Goal: Information Seeking & Learning: Learn about a topic

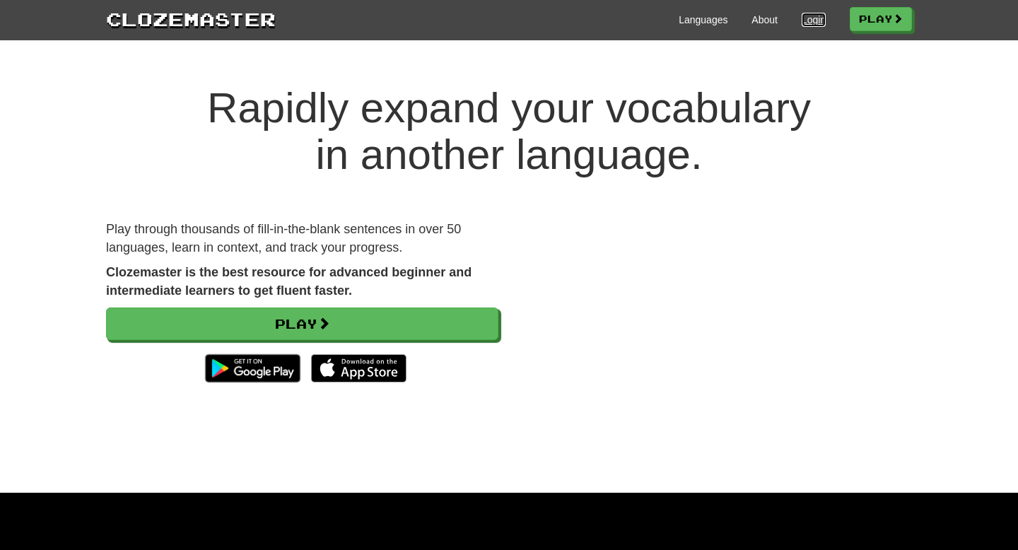
click at [801, 22] on link "Login" at bounding box center [813, 20] width 24 height 14
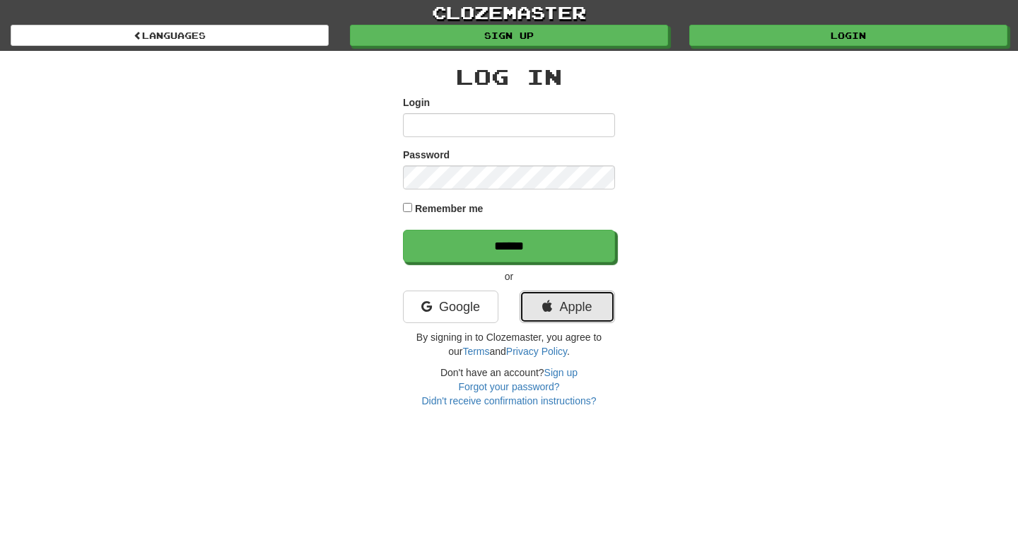
click at [576, 300] on link "Apple" at bounding box center [566, 306] width 95 height 33
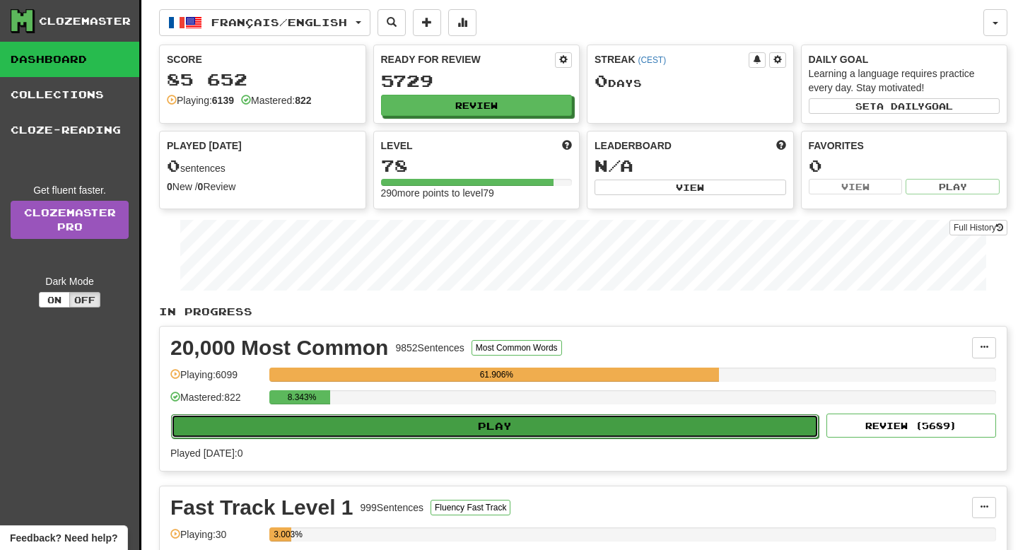
click at [447, 435] on button "Play" at bounding box center [494, 426] width 647 height 24
select select "**"
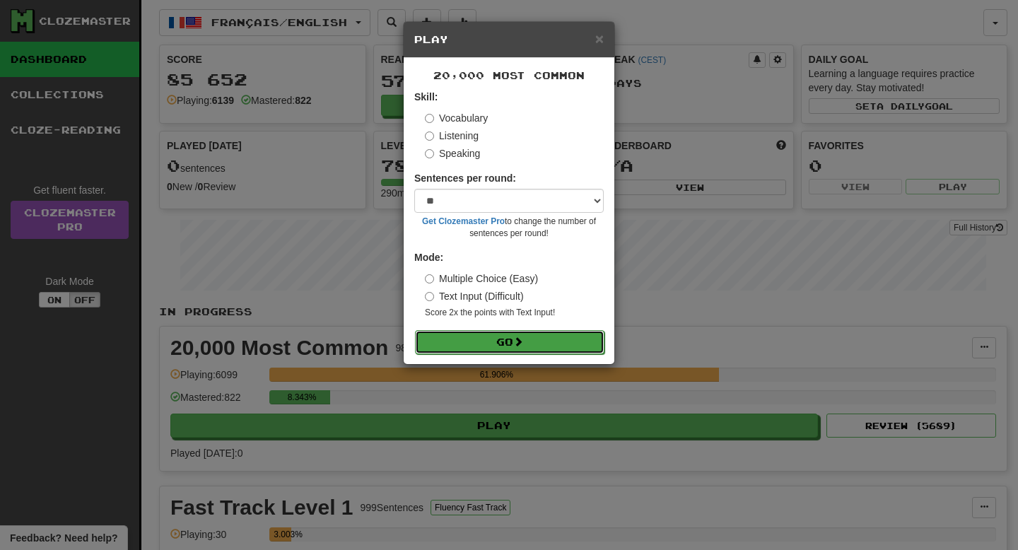
click at [537, 339] on button "Go" at bounding box center [509, 342] width 189 height 24
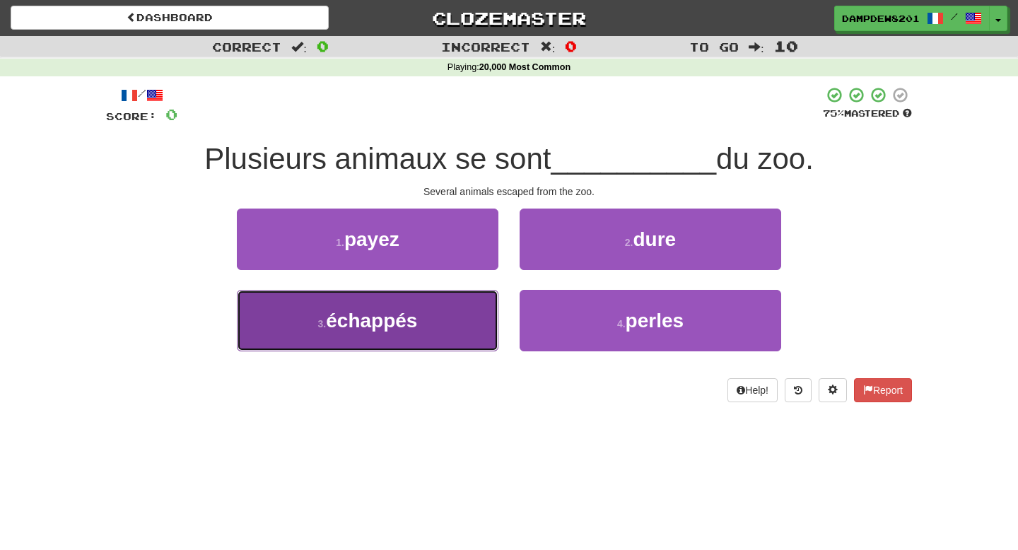
click at [338, 335] on button "3 . échappés" at bounding box center [367, 320] width 261 height 61
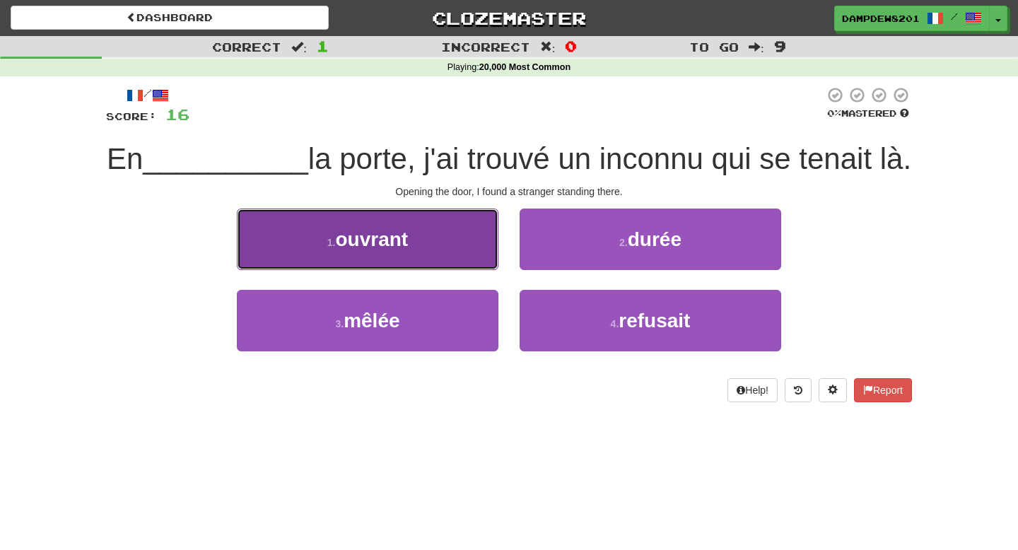
click at [351, 250] on span "ouvrant" at bounding box center [372, 239] width 73 height 22
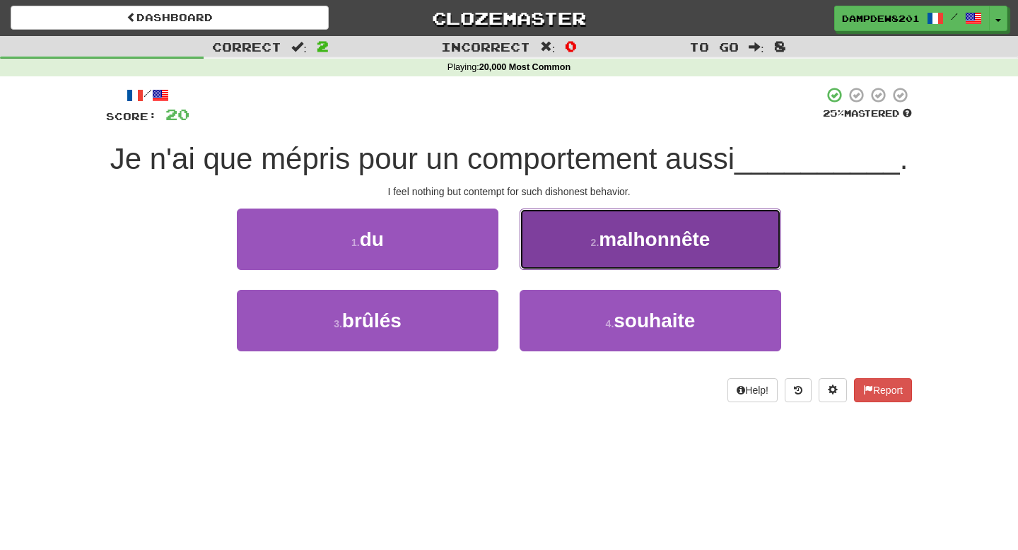
click at [577, 253] on button "2 . malhonnête" at bounding box center [649, 238] width 261 height 61
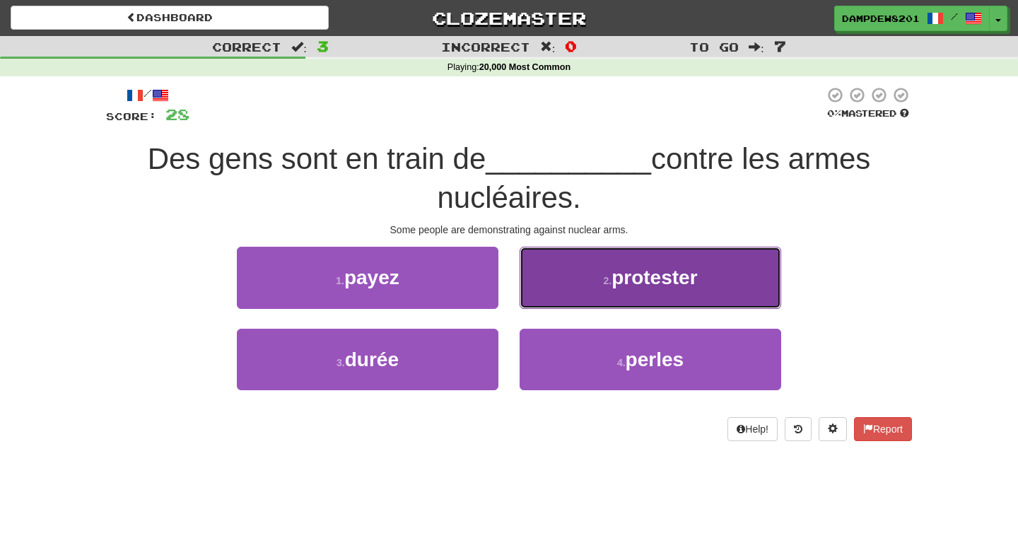
click at [648, 275] on span "protester" at bounding box center [654, 277] width 86 height 22
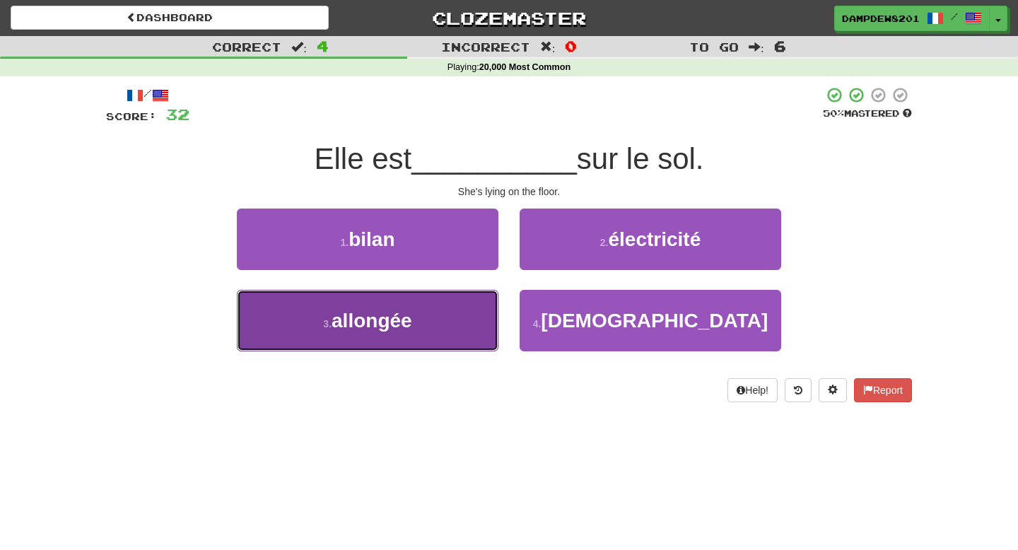
click at [381, 295] on button "3 . allongée" at bounding box center [367, 320] width 261 height 61
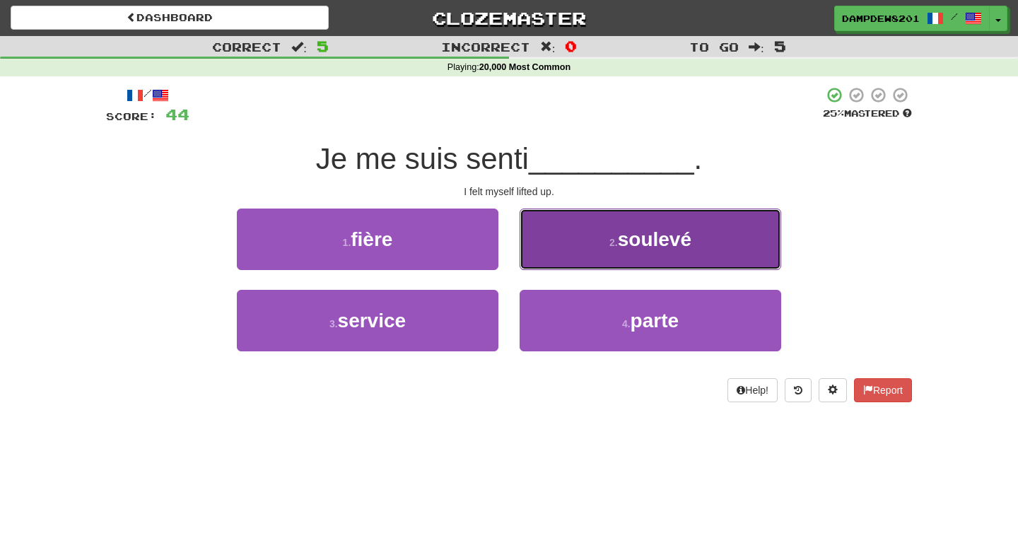
click at [608, 229] on button "2 . soulevé" at bounding box center [649, 238] width 261 height 61
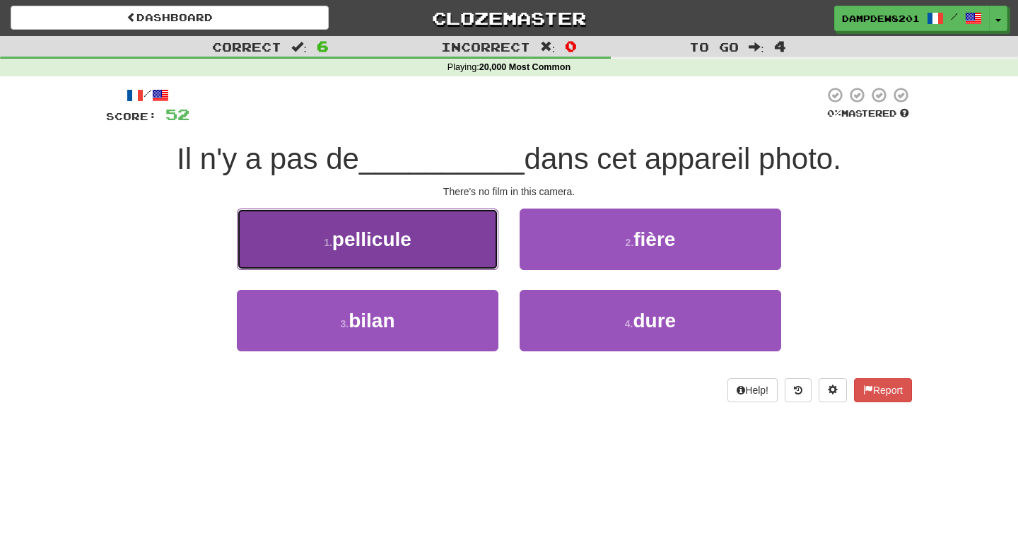
click at [391, 239] on span "pellicule" at bounding box center [371, 239] width 79 height 22
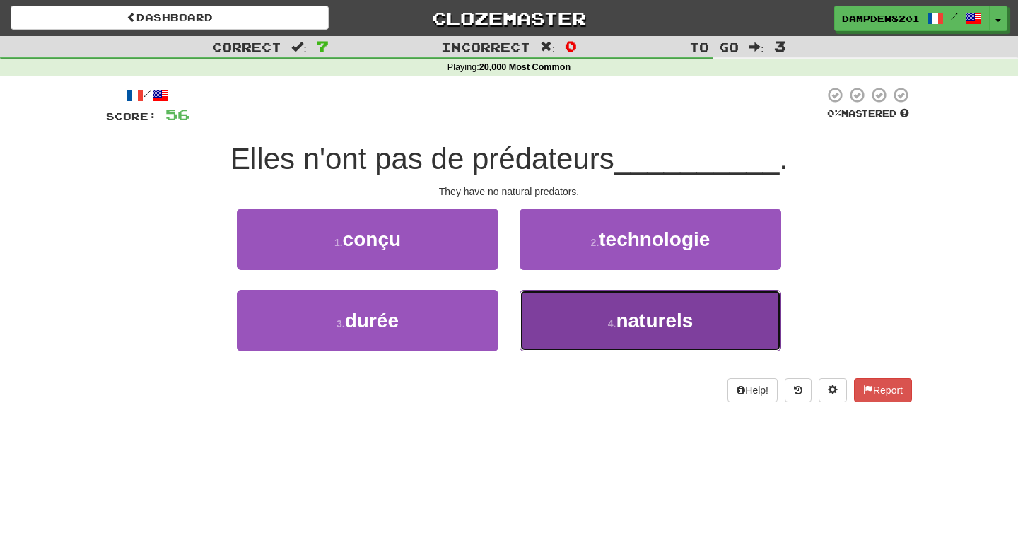
click at [610, 290] on button "4 . naturels" at bounding box center [649, 320] width 261 height 61
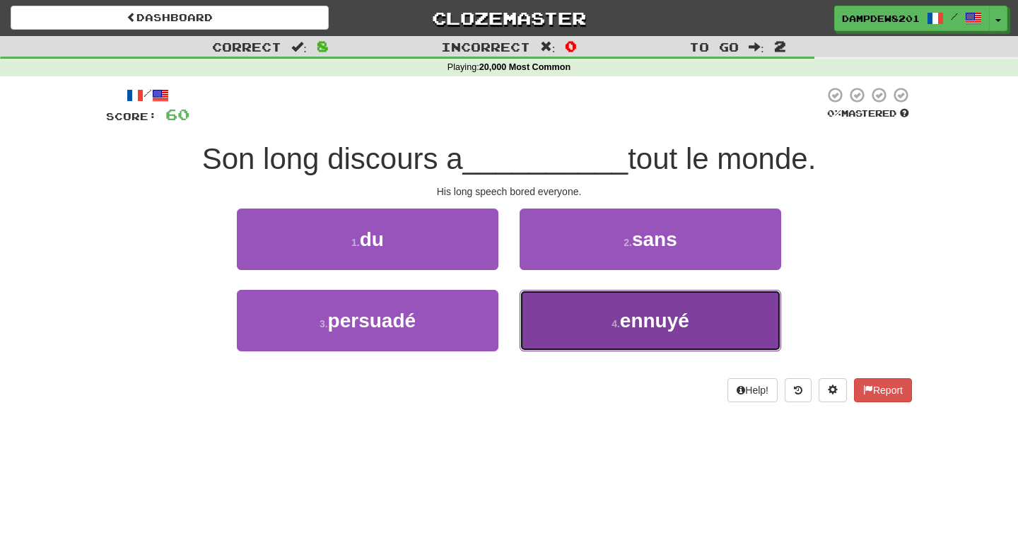
click at [646, 294] on button "4 . ennuyé" at bounding box center [649, 320] width 261 height 61
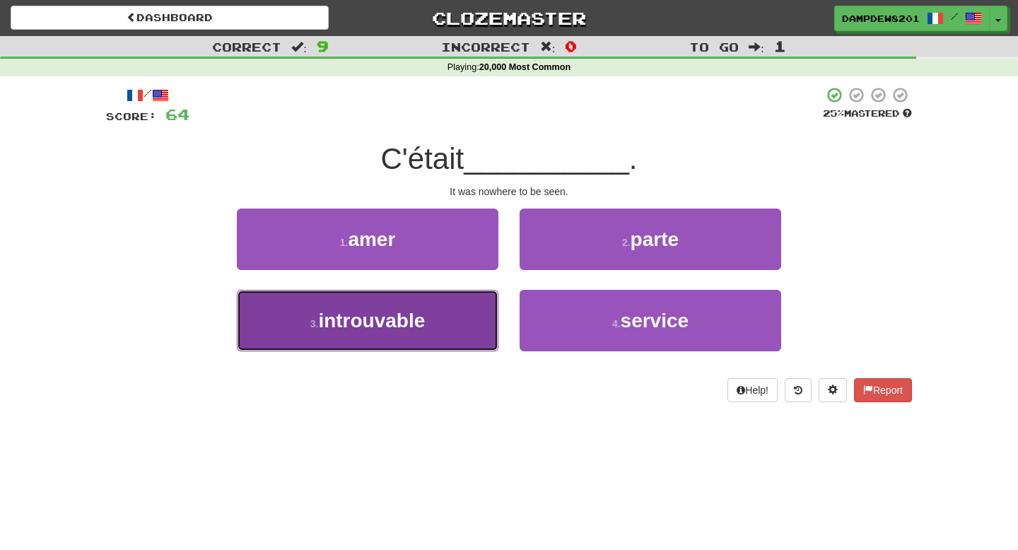
click at [384, 329] on span "introuvable" at bounding box center [371, 321] width 107 height 22
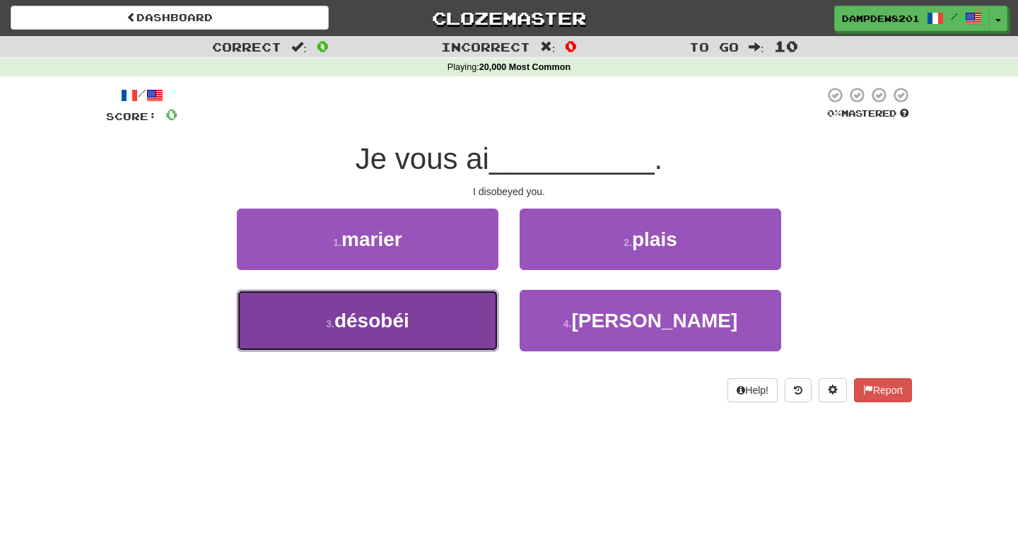
click at [383, 314] on span "désobéi" at bounding box center [371, 321] width 75 height 22
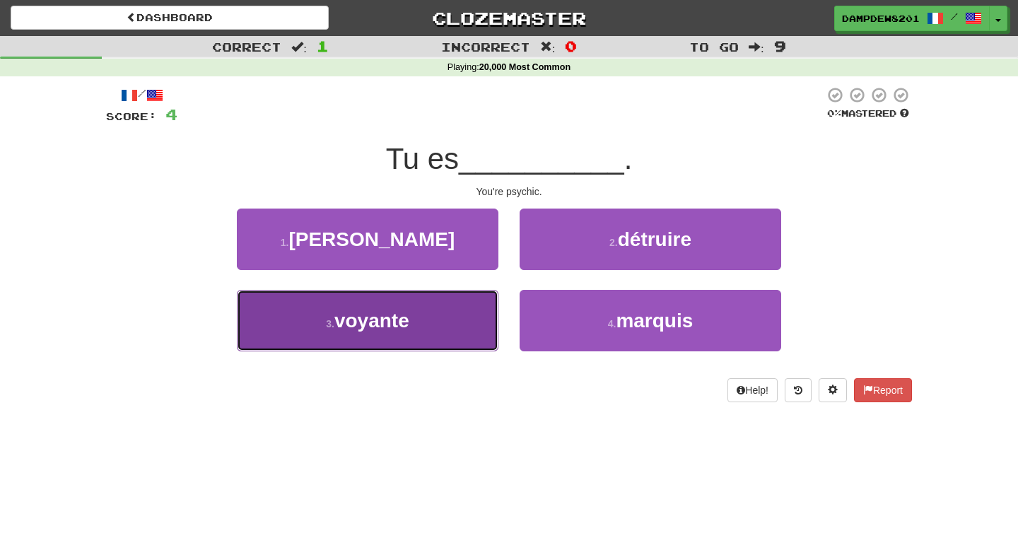
click at [398, 337] on button "3 . voyante" at bounding box center [367, 320] width 261 height 61
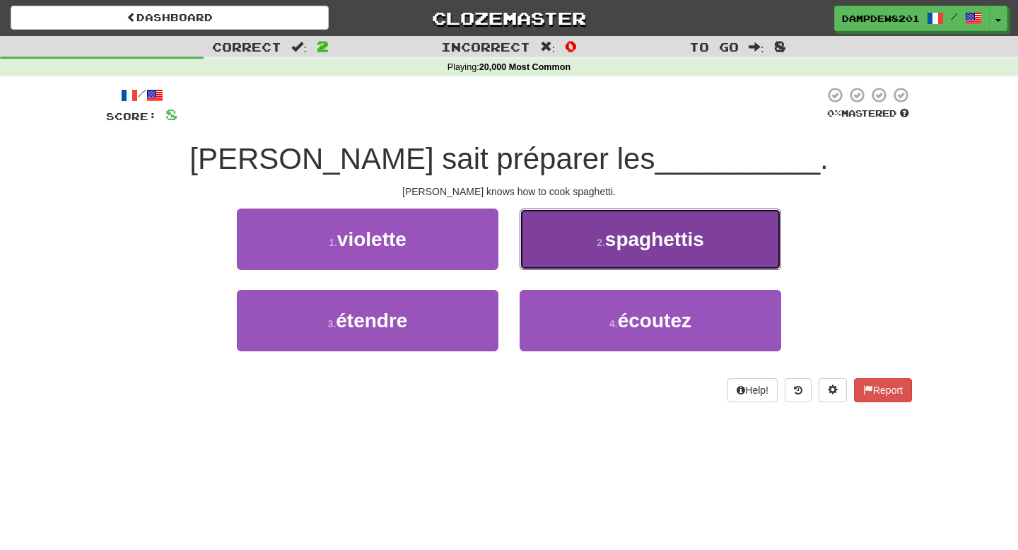
click at [548, 222] on button "2 . spaghettis" at bounding box center [649, 238] width 261 height 61
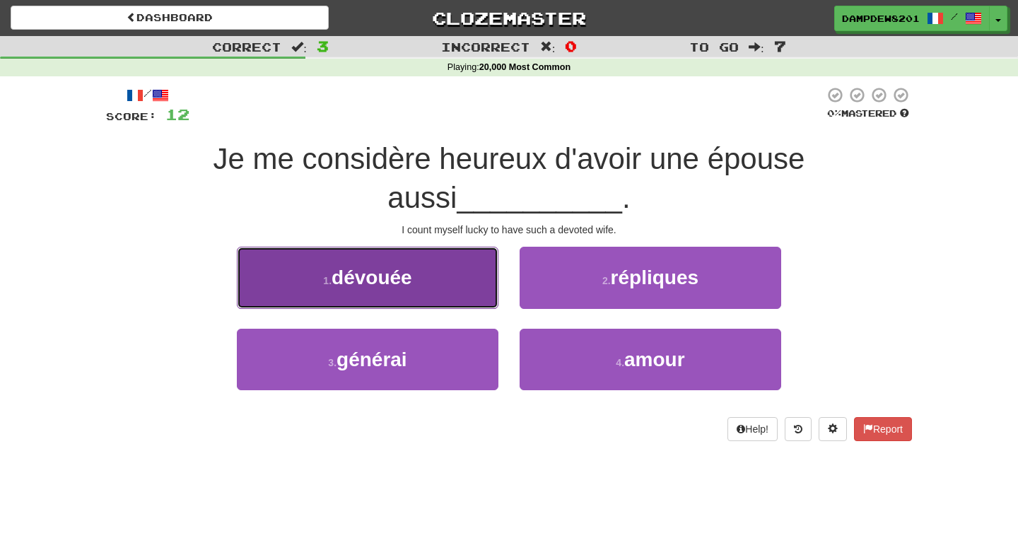
click at [418, 272] on button "1 . dévouée" at bounding box center [367, 277] width 261 height 61
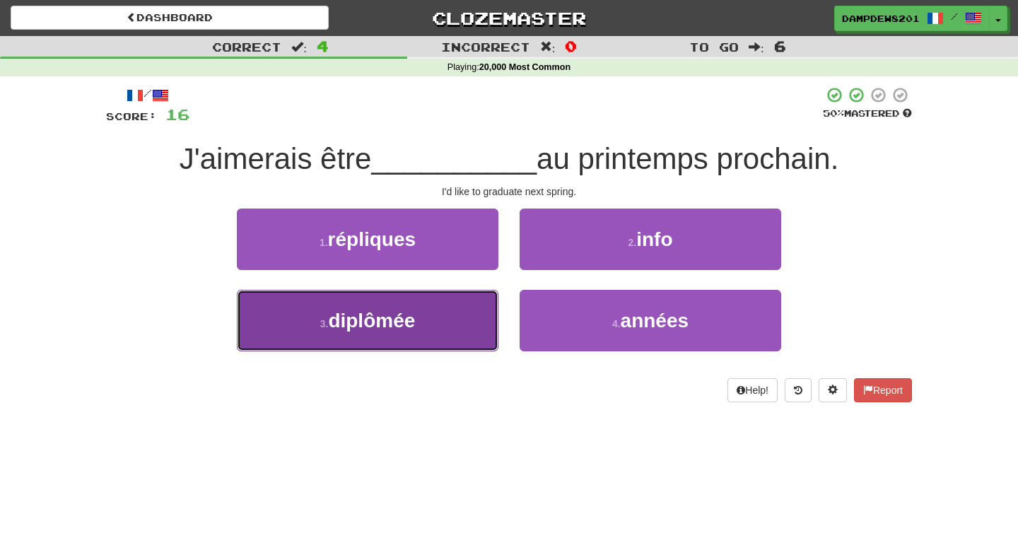
click at [440, 332] on button "3 . diplômée" at bounding box center [367, 320] width 261 height 61
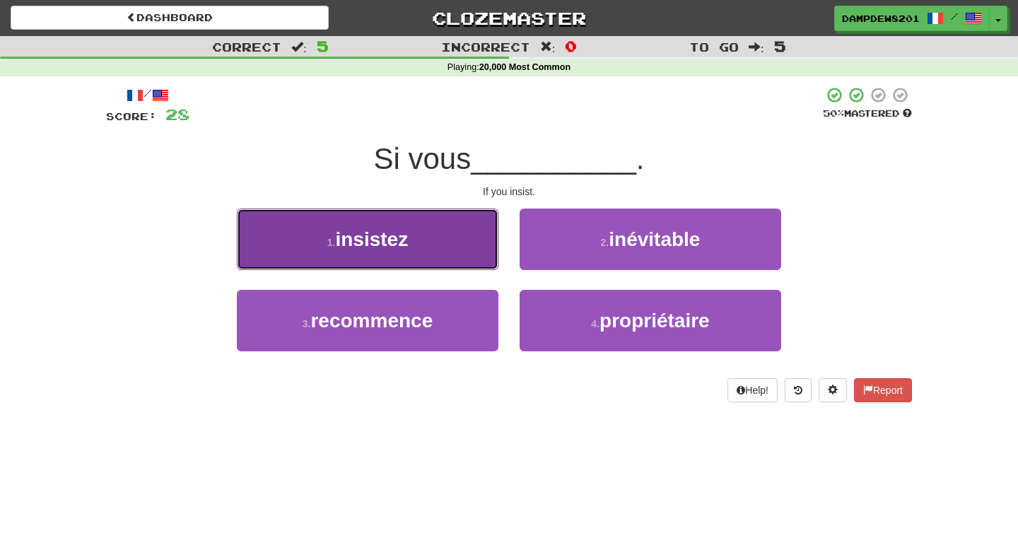
click at [448, 257] on button "1 . insistez" at bounding box center [367, 238] width 261 height 61
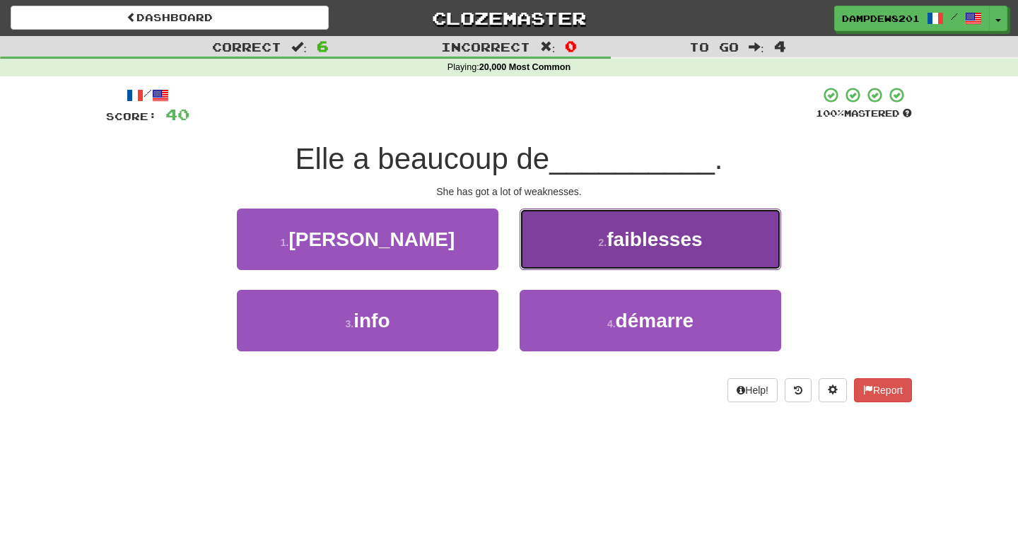
click at [684, 221] on button "2 . faiblesses" at bounding box center [649, 238] width 261 height 61
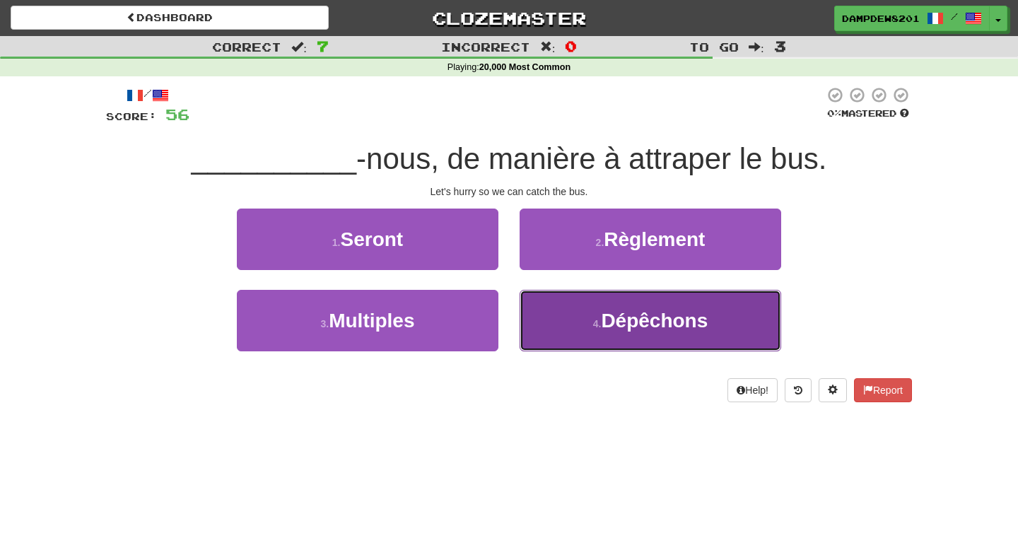
click at [600, 312] on button "4 . Dépêchons" at bounding box center [649, 320] width 261 height 61
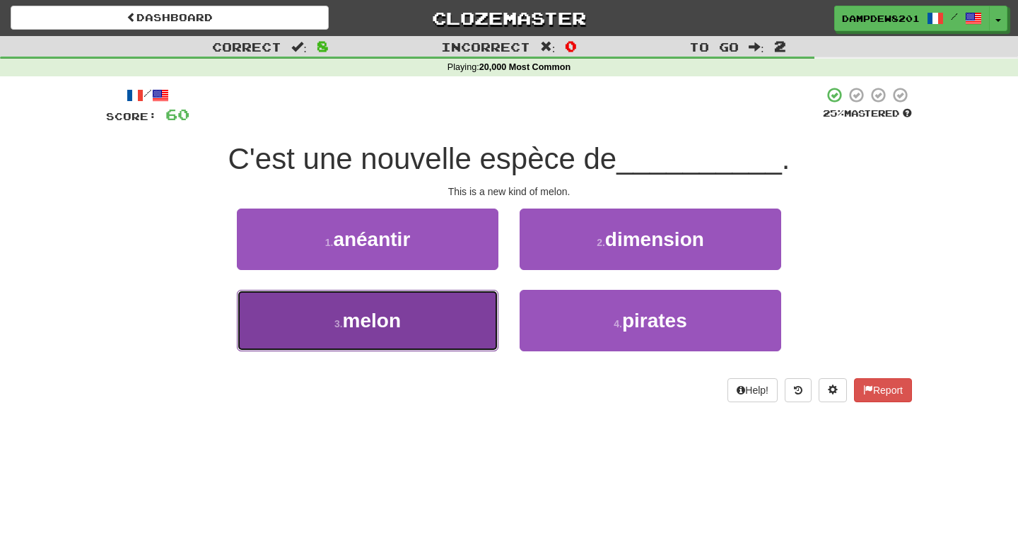
click at [399, 319] on span "melon" at bounding box center [372, 321] width 58 height 22
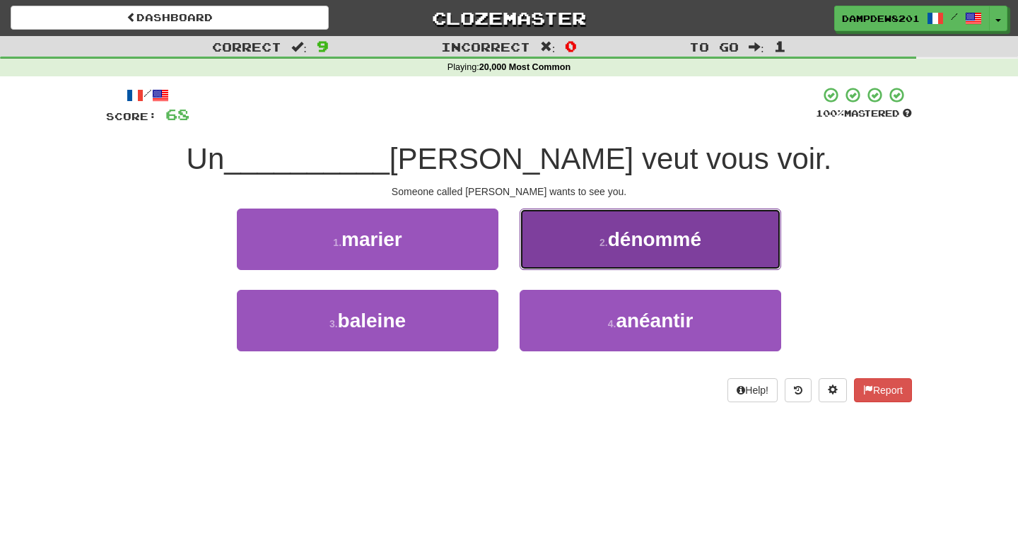
click at [550, 251] on button "2 . dénommé" at bounding box center [649, 238] width 261 height 61
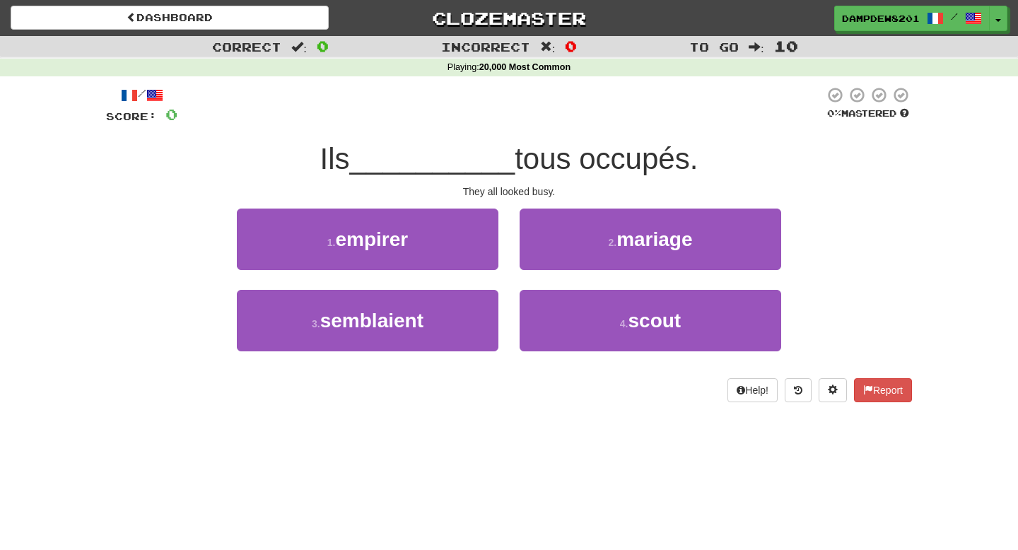
click at [384, 352] on div "3 . semblaient" at bounding box center [367, 330] width 283 height 81
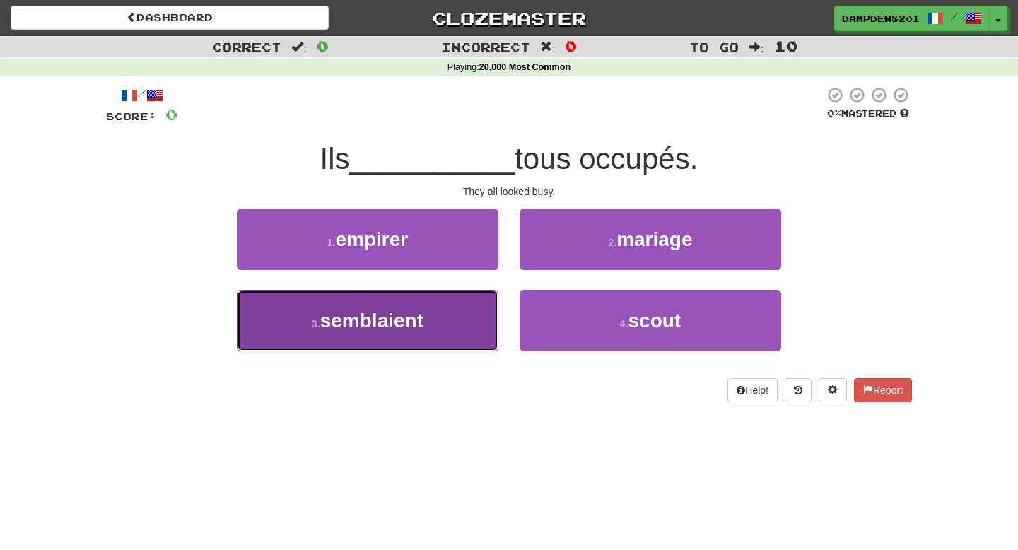
click at [380, 324] on span "semblaient" at bounding box center [371, 321] width 103 height 22
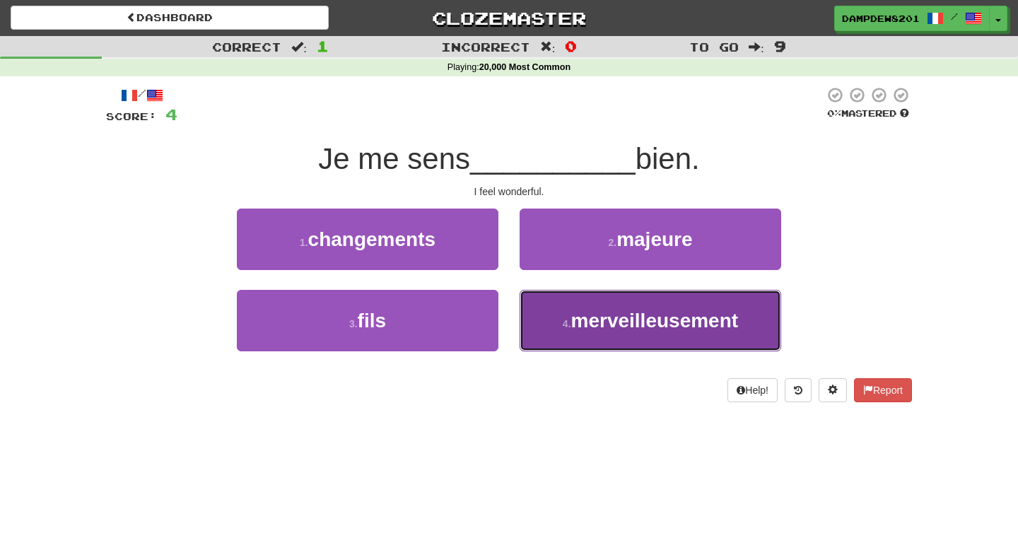
click at [591, 336] on button "4 . merveilleusement" at bounding box center [649, 320] width 261 height 61
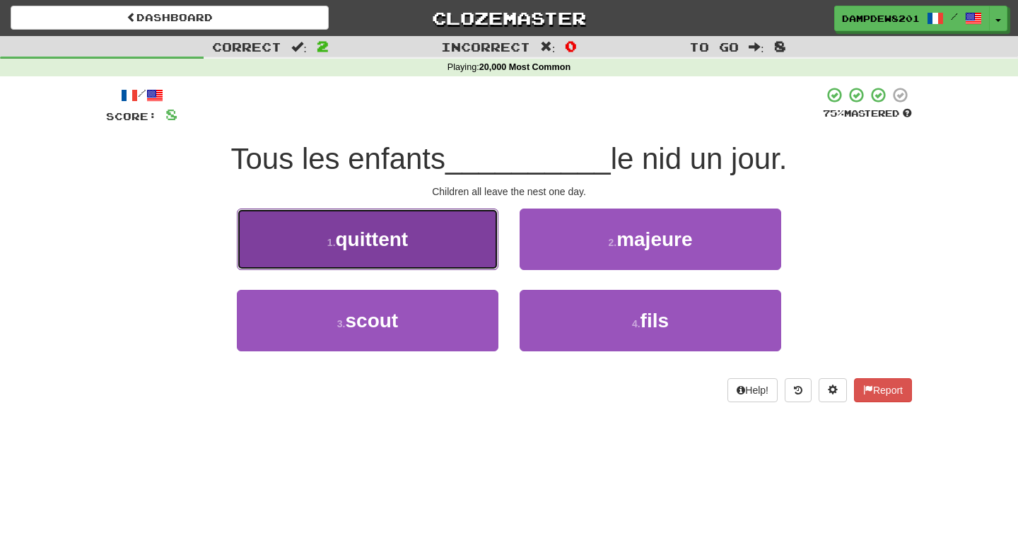
click at [388, 250] on button "1 . quittent" at bounding box center [367, 238] width 261 height 61
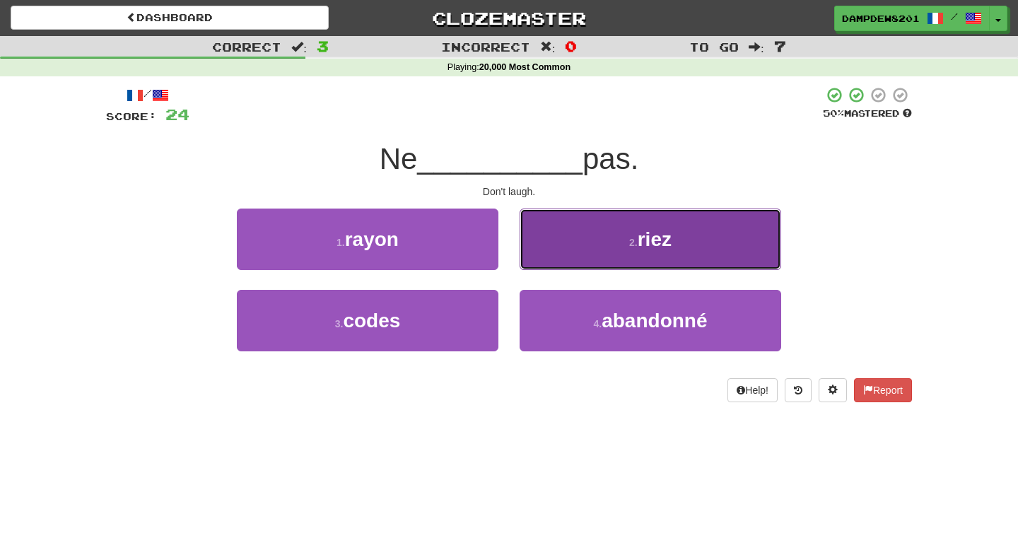
click at [608, 235] on button "2 . riez" at bounding box center [649, 238] width 261 height 61
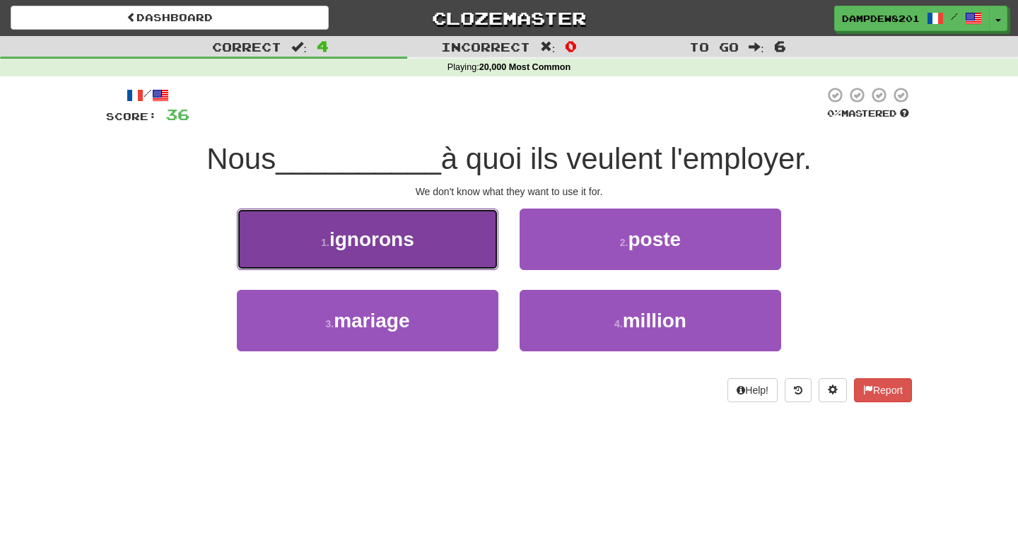
click at [410, 249] on span "ignorons" at bounding box center [371, 239] width 85 height 22
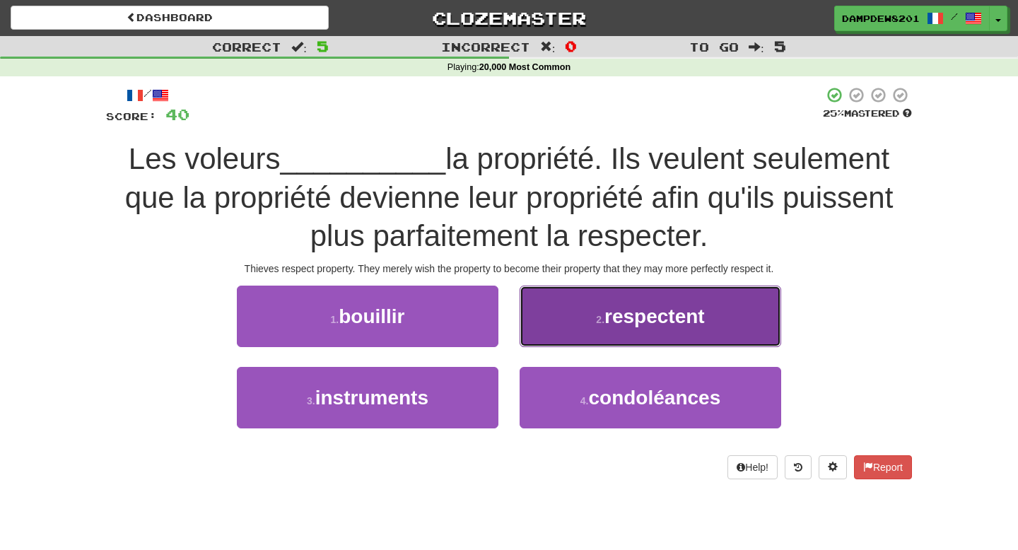
click at [613, 326] on span "respectent" at bounding box center [654, 316] width 100 height 22
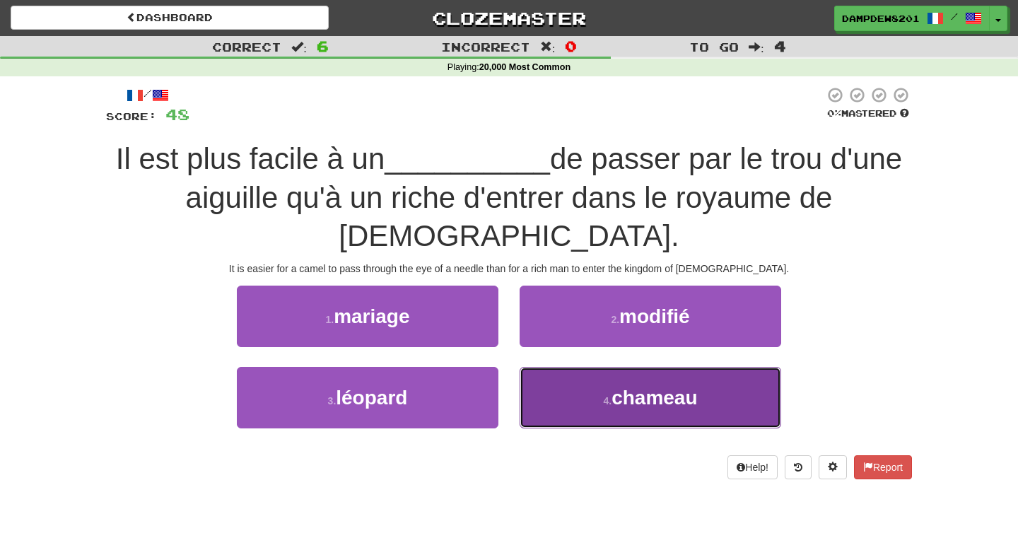
click at [602, 367] on button "4 . chameau" at bounding box center [649, 397] width 261 height 61
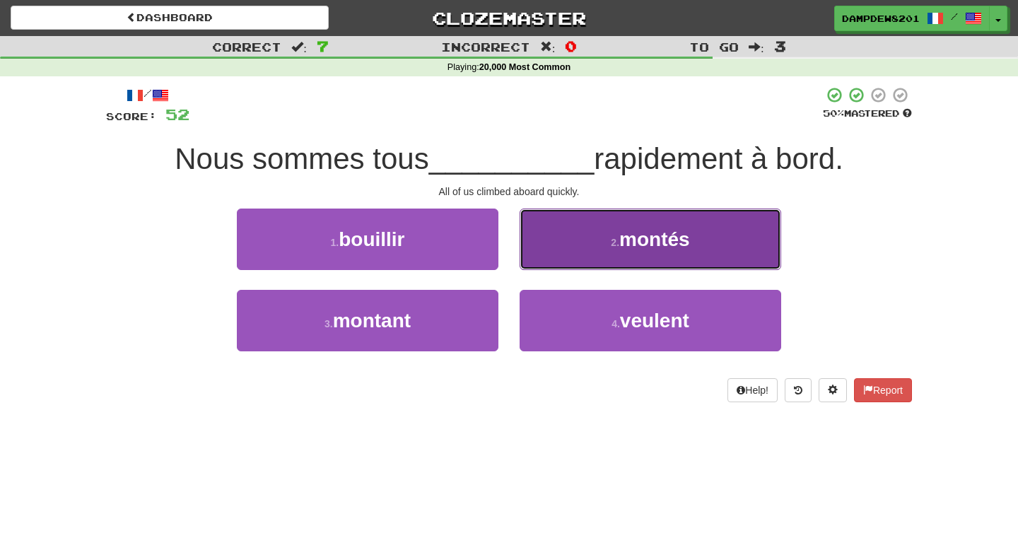
click at [596, 264] on button "2 . montés" at bounding box center [649, 238] width 261 height 61
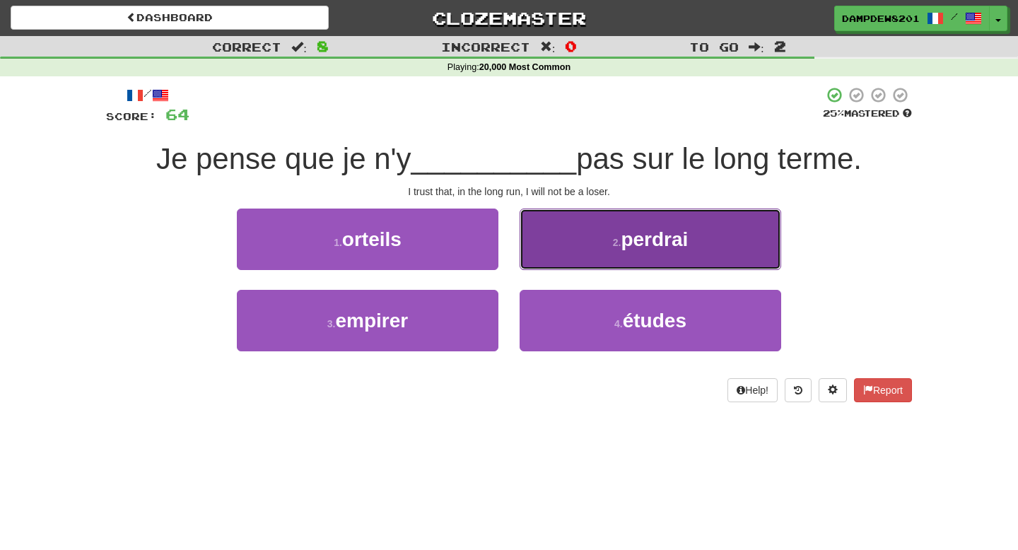
click at [595, 251] on button "2 . perdrai" at bounding box center [649, 238] width 261 height 61
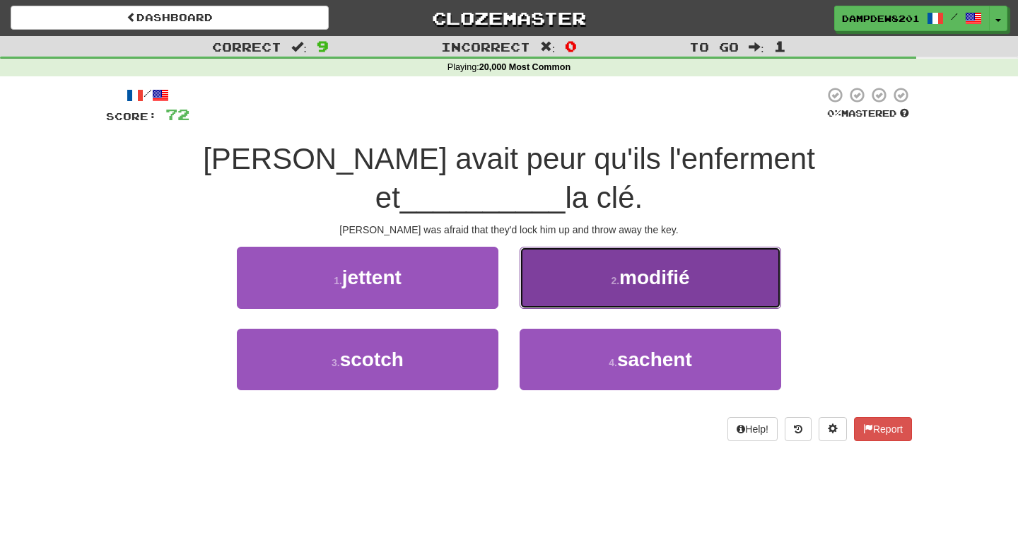
click at [603, 247] on button "2 . modifié" at bounding box center [649, 277] width 261 height 61
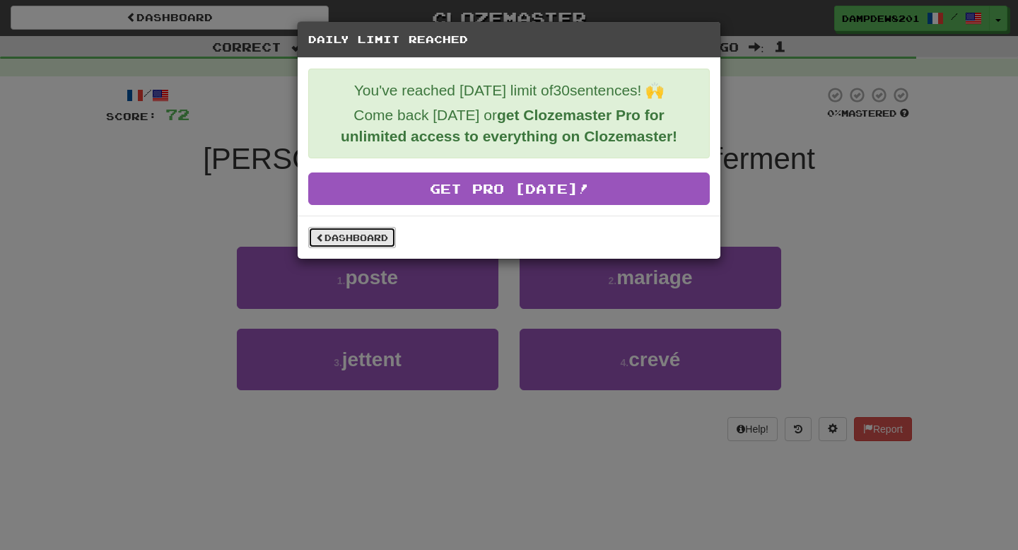
click at [384, 240] on link "Dashboard" at bounding box center [352, 237] width 88 height 21
